Goal: Task Accomplishment & Management: Manage account settings

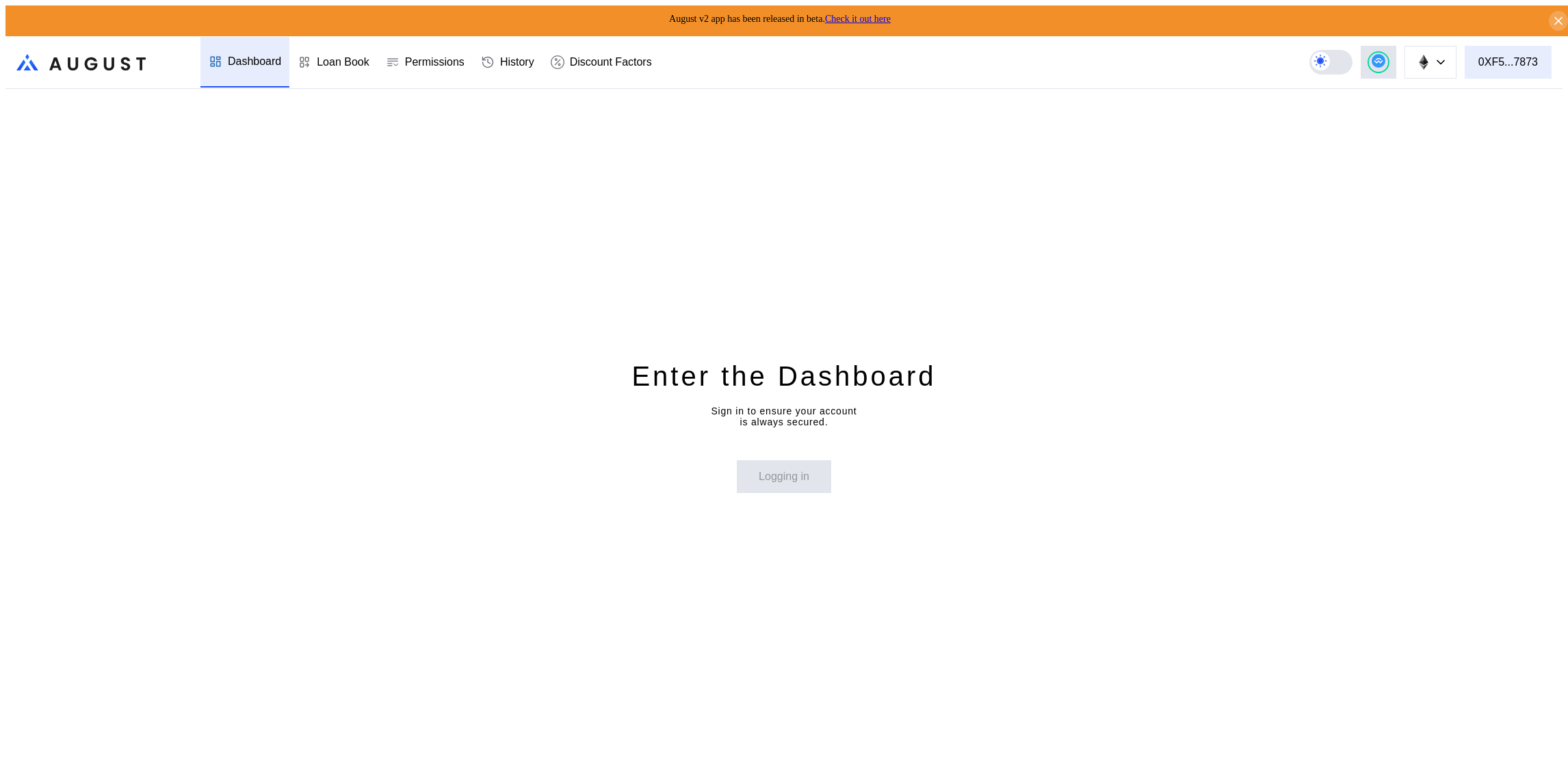
click at [1554, 48] on div "Avalanche Ethereum Arbitrum One Polygon Base BNB Smart Chain Scroll Linea OP Ma…" at bounding box center [1436, 62] width 253 height 33
click at [1514, 56] on div "0XF5...7873" at bounding box center [1508, 62] width 59 height 12
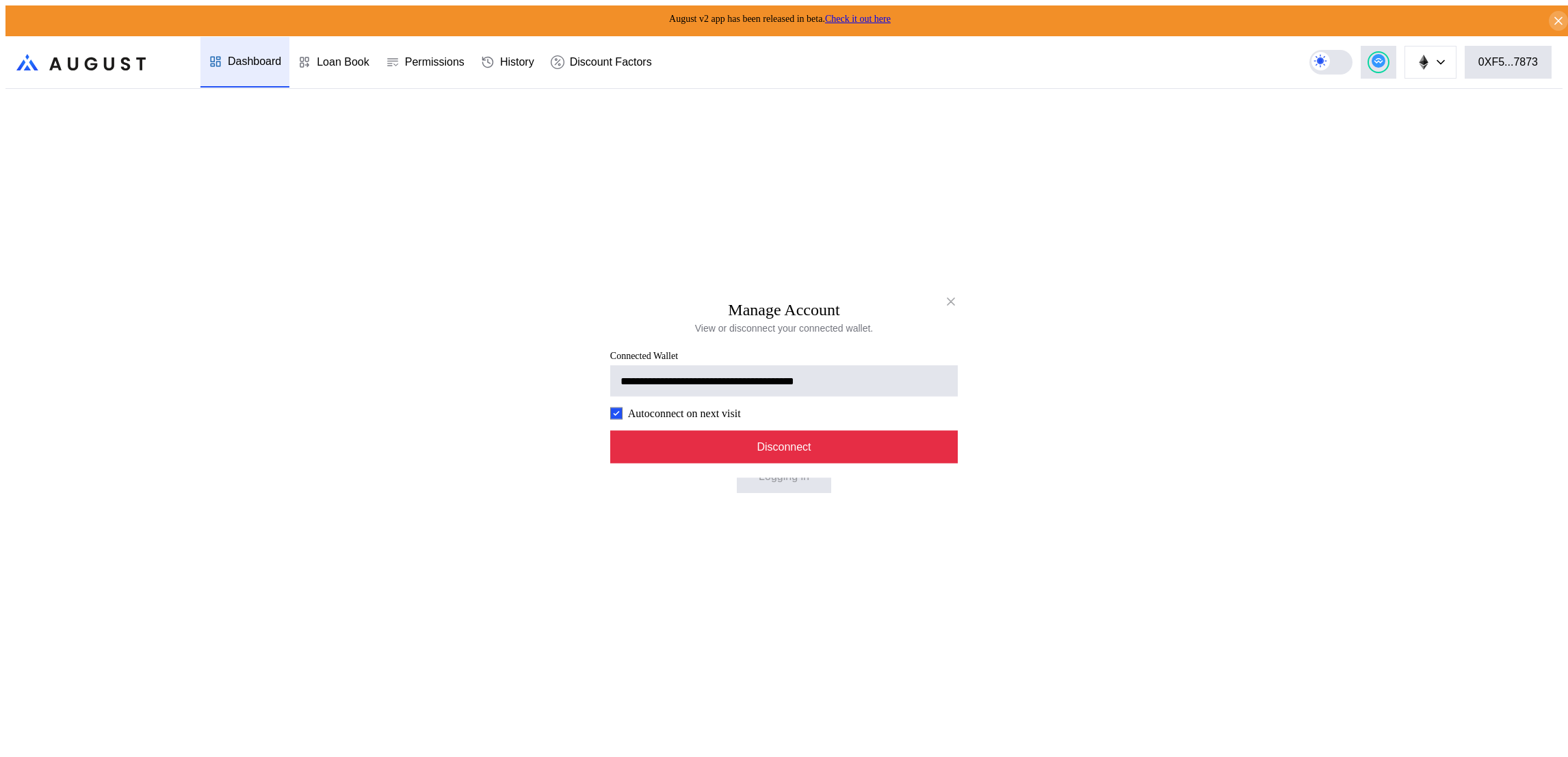
click at [777, 463] on button "Disconnect" at bounding box center [784, 447] width 348 height 33
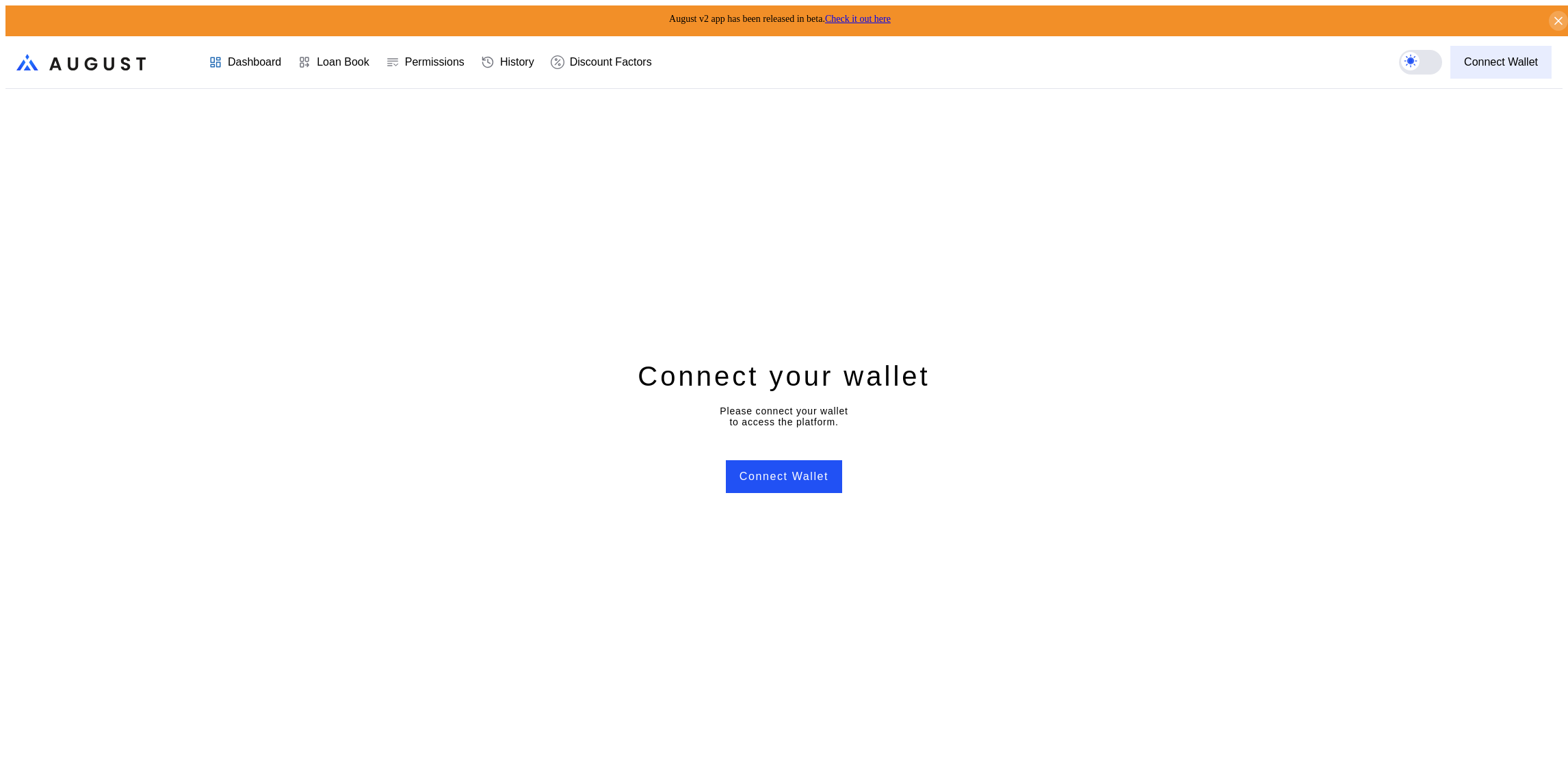
click at [1465, 66] on button "Connect Wallet" at bounding box center [1501, 62] width 101 height 33
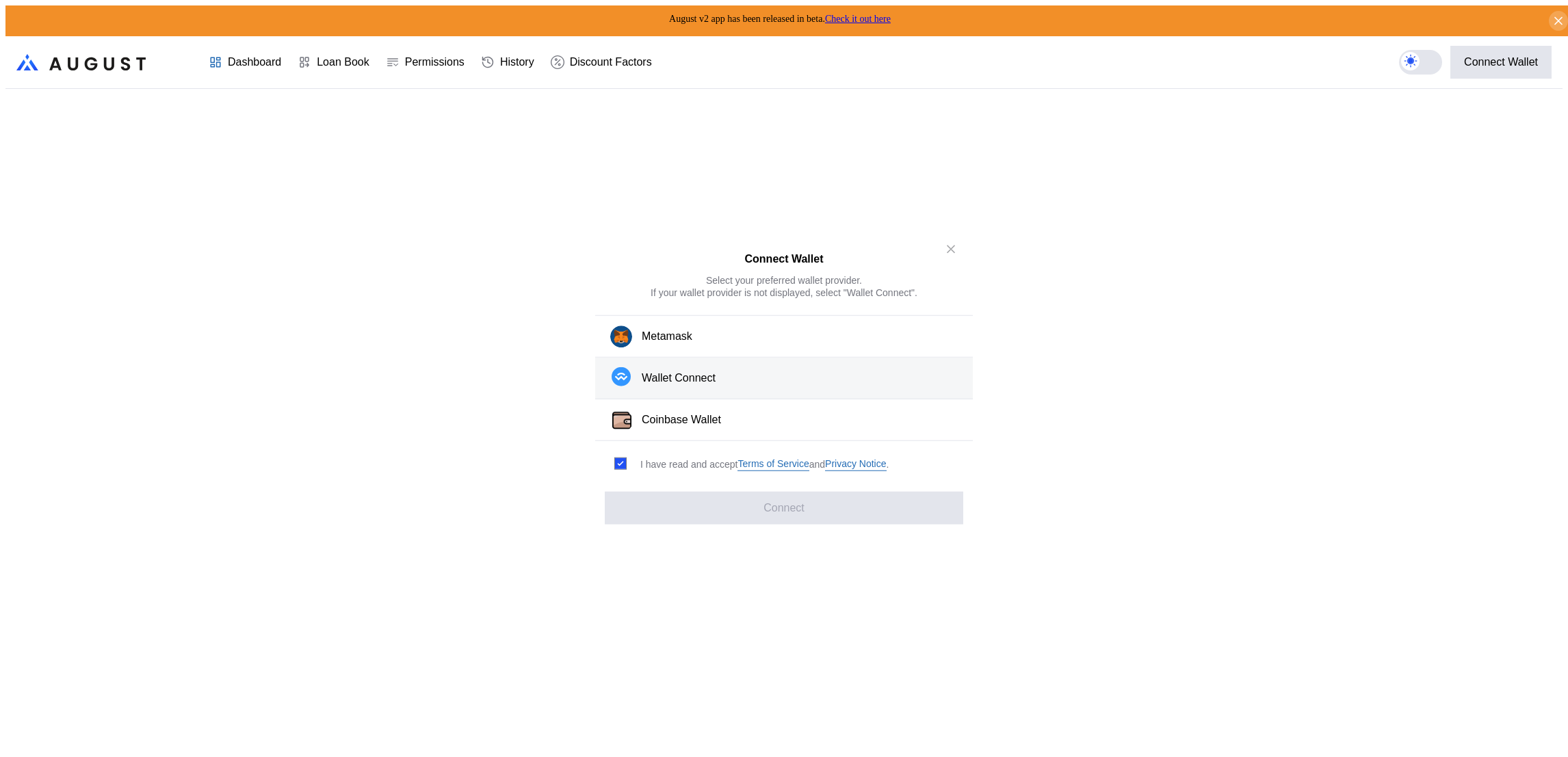
click at [656, 393] on button "Wallet Connect" at bounding box center [784, 378] width 378 height 42
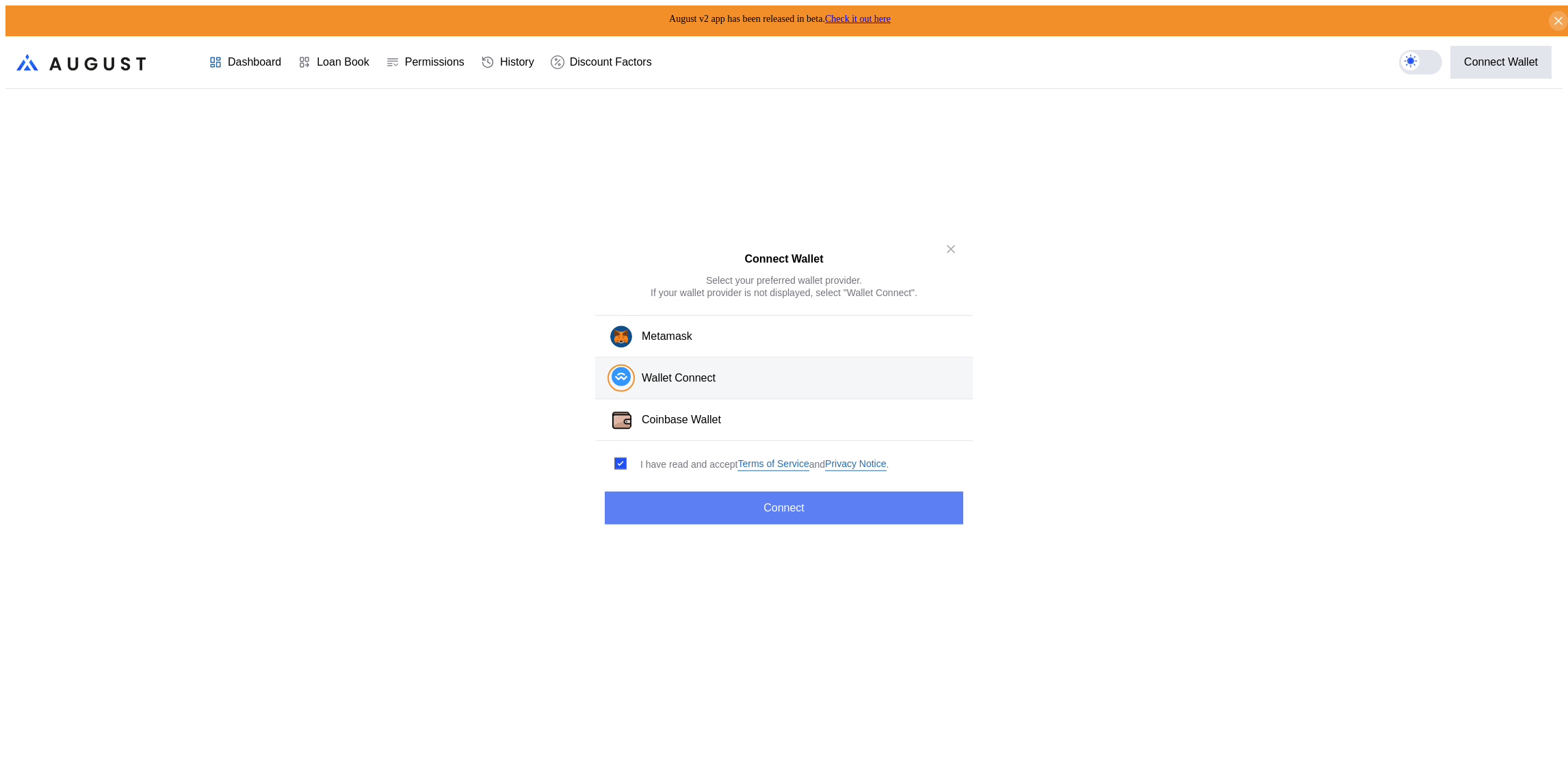
click at [655, 501] on button "Connect" at bounding box center [784, 508] width 359 height 33
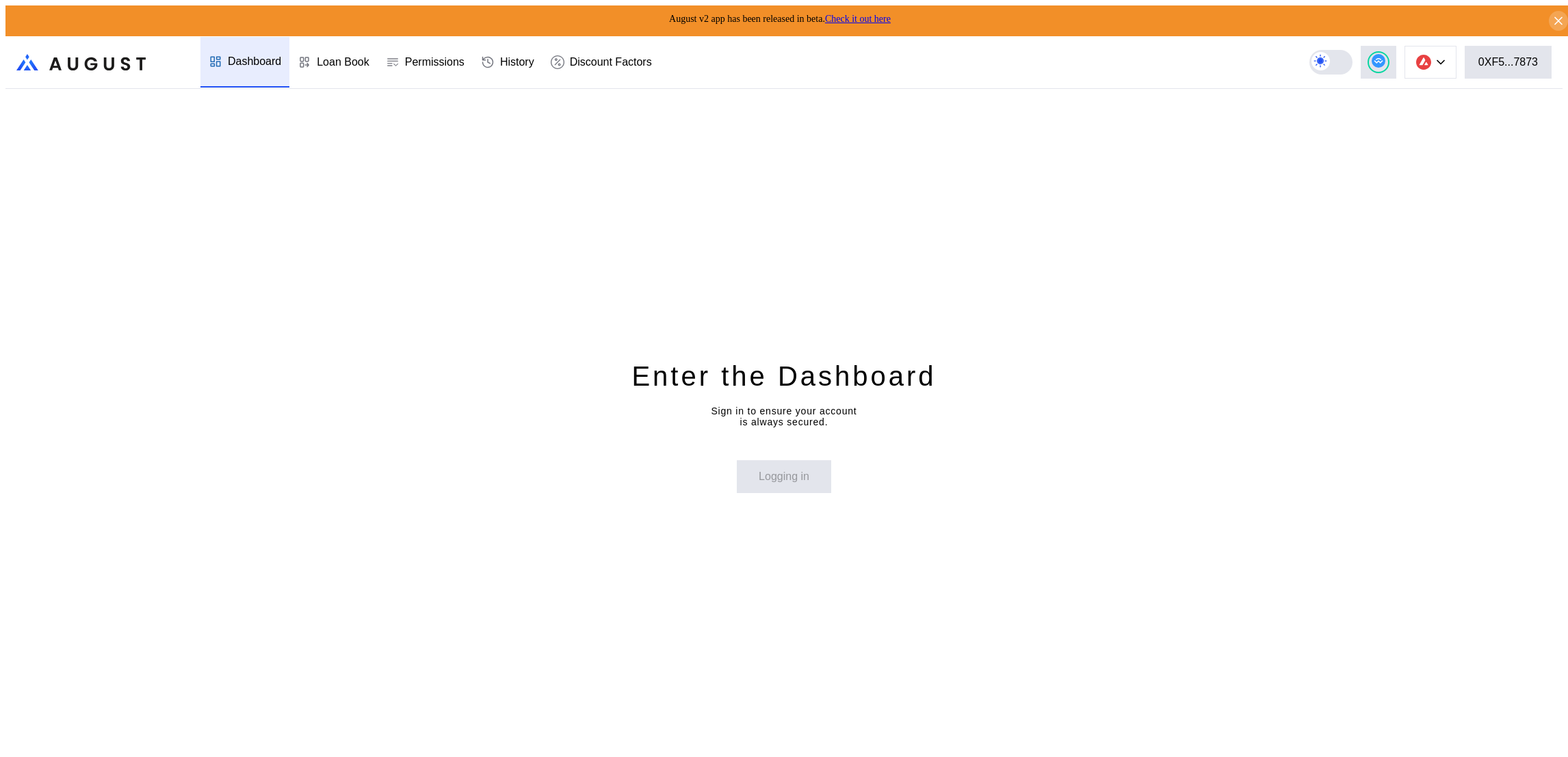
drag, startPoint x: 1318, startPoint y: 366, endPoint x: 1545, endPoint y: 137, distance: 322.4
drag, startPoint x: 1545, startPoint y: 137, endPoint x: 1440, endPoint y: 60, distance: 130.2
click at [1440, 60] on button at bounding box center [1430, 62] width 52 height 33
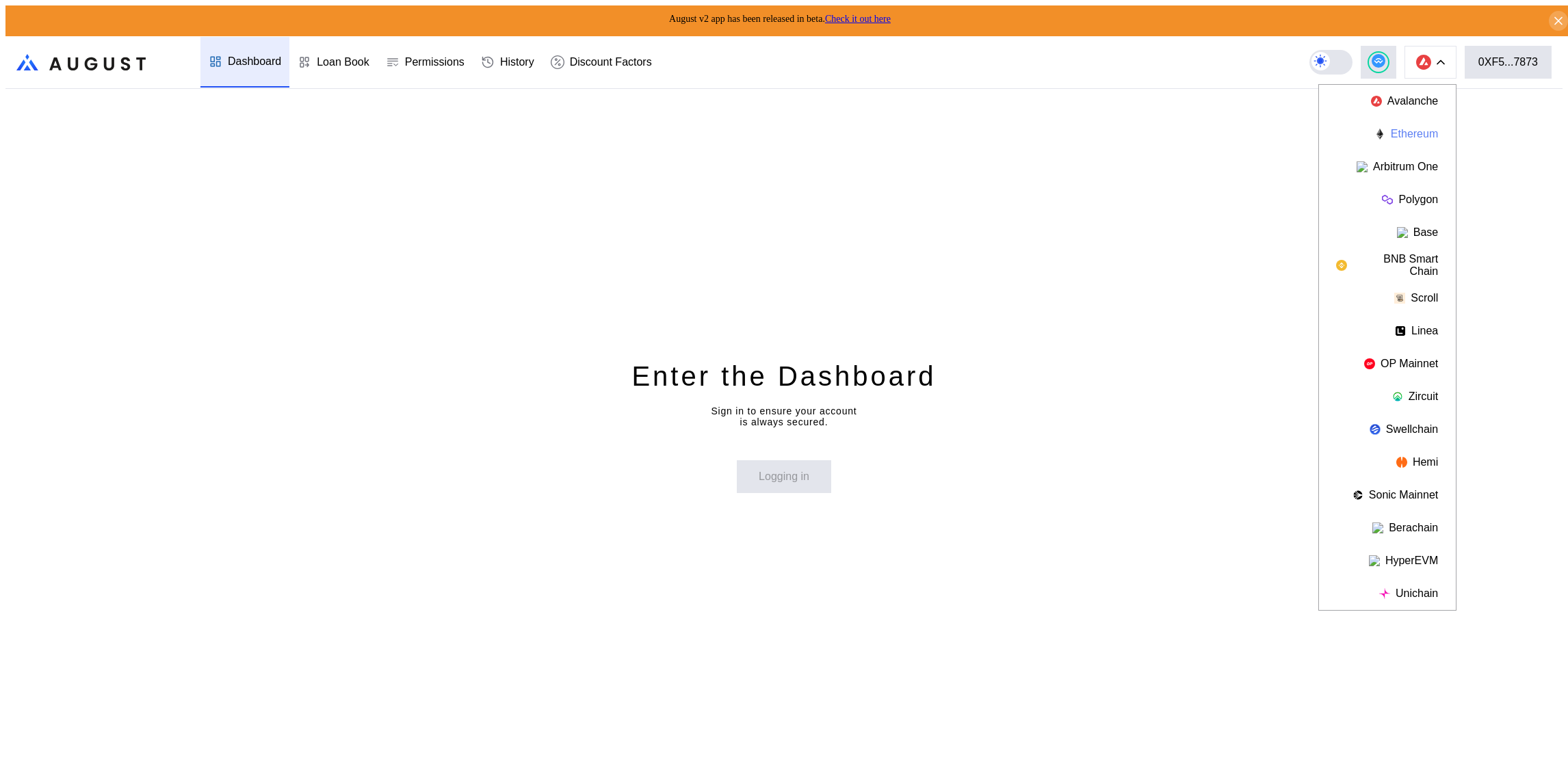
click at [1422, 135] on button "Ethereum" at bounding box center [1387, 134] width 137 height 33
